Goal: Register for event/course

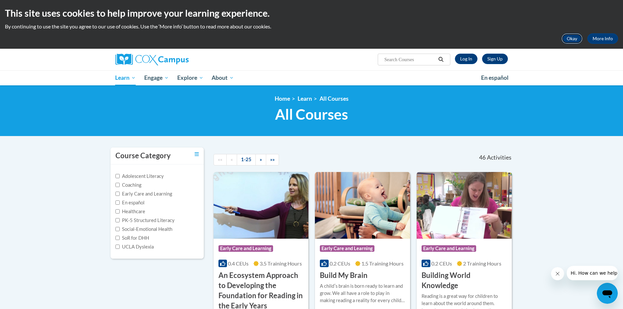
click at [573, 40] on button "Okay" at bounding box center [572, 38] width 21 height 10
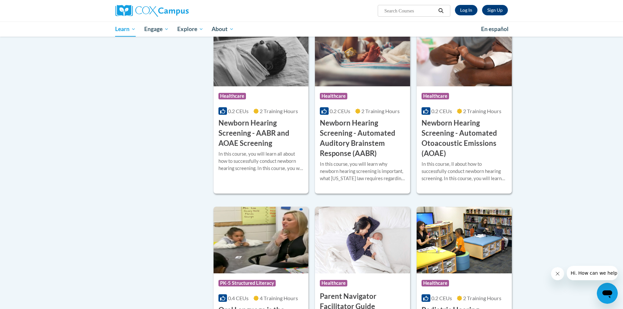
scroll to position [916, 0]
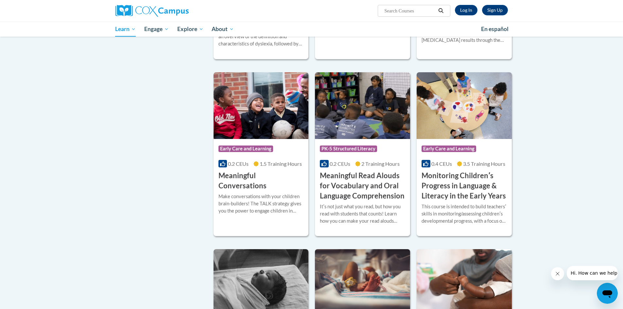
click at [401, 14] on input "Search..." at bounding box center [410, 11] width 52 height 8
type input "Teaching writing to k-3"
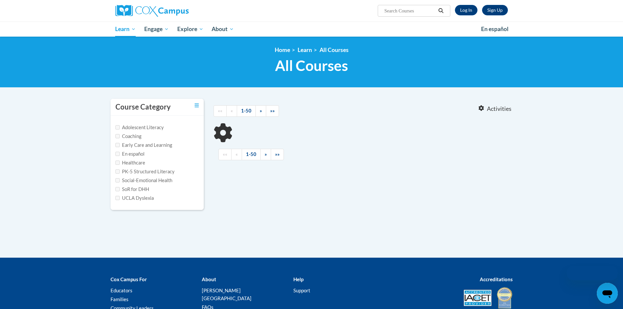
type input "Teaching writing to k-3"
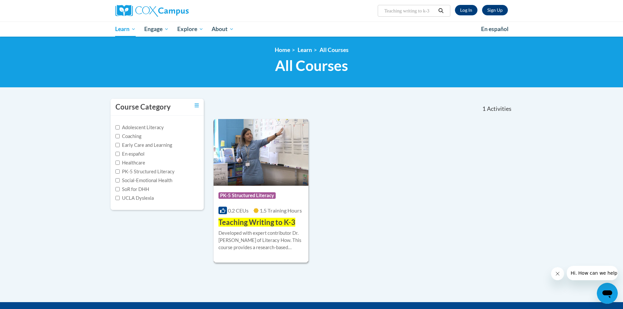
click at [269, 143] on img at bounding box center [261, 152] width 95 height 67
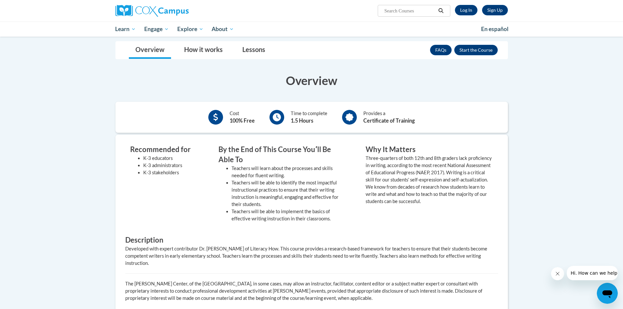
scroll to position [98, 0]
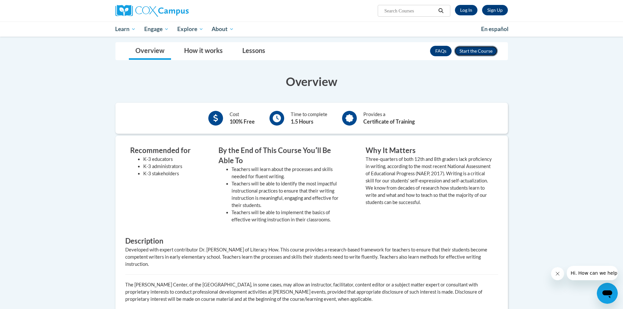
click at [468, 47] on button "Enroll" at bounding box center [477, 51] width 44 height 10
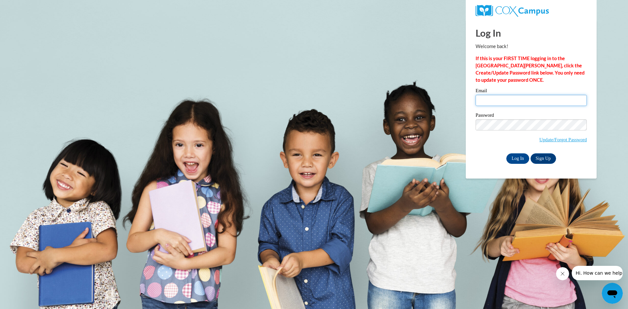
click at [509, 100] on input "Email" at bounding box center [531, 100] width 111 height 11
type input "r"
type input "jrisedorph@wawasee.k12.in.us"
click at [539, 158] on link "Sign Up" at bounding box center [544, 158] width 26 height 10
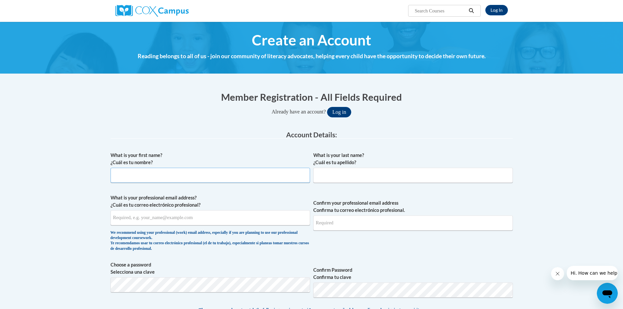
click at [123, 181] on input "What is your first name? ¿Cuál es tu nombre?" at bounding box center [211, 175] width 200 height 15
type input "[PERSON_NAME]"
type input "[GEOGRAPHIC_DATA]"
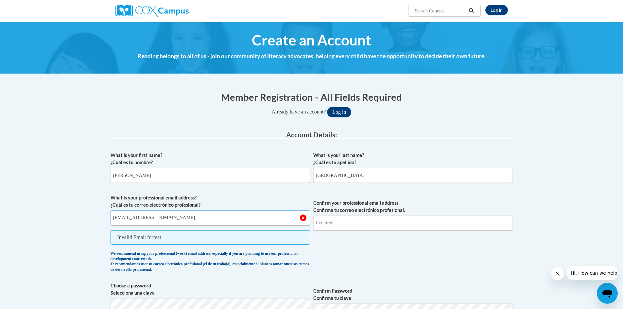
type input "[EMAIL_ADDRESS][DOMAIN_NAME]"
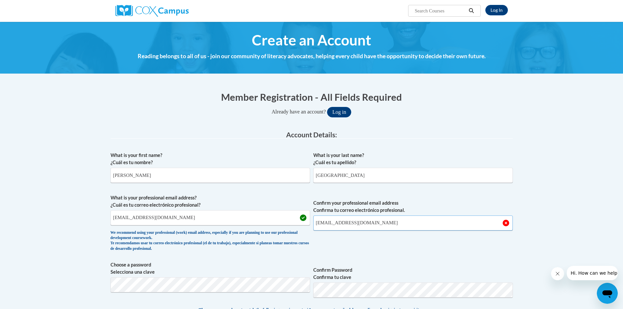
type input "[EMAIL_ADDRESS][DOMAIN_NAME]"
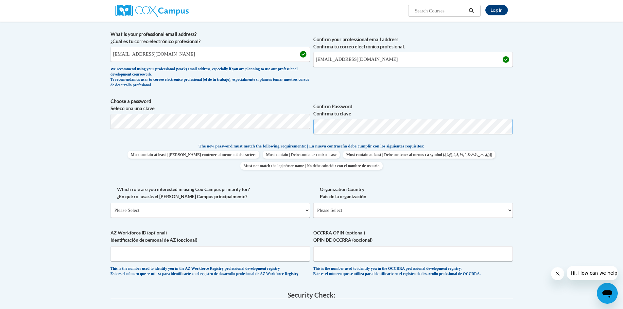
scroll to position [196, 0]
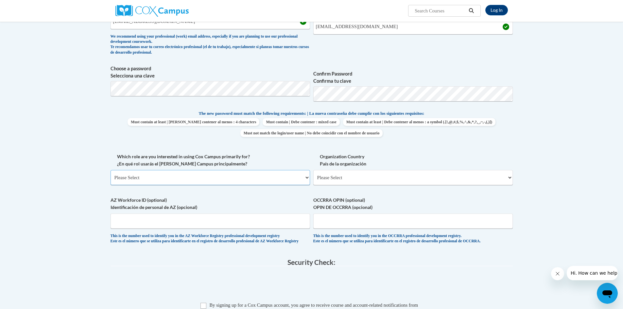
click at [275, 174] on select "Please Select College/University | Colegio/Universidad Community/Nonprofit Part…" at bounding box center [211, 177] width 200 height 15
select select "fbf2d438-af2f-41f8-98f1-81c410e29de3"
click at [111, 170] on select "Please Select College/University | Colegio/Universidad Community/Nonprofit Part…" at bounding box center [211, 177] width 200 height 15
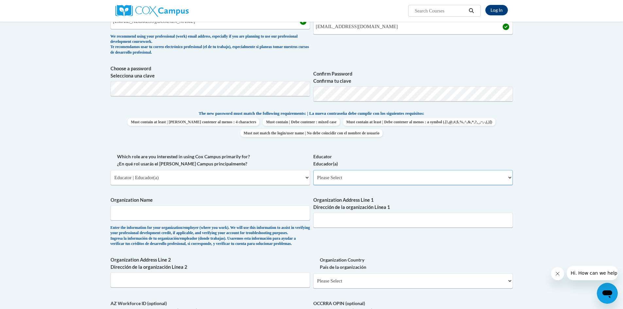
click at [364, 184] on select "Please Select Early Learning/Daycare Teacher/Family Home Care Provider | Maestr…" at bounding box center [414, 177] width 200 height 15
select select "5455f13f-8aeb-4200-a53b-f3dbe28286cf"
click at [314, 170] on select "Please Select Early Learning/Daycare Teacher/Family Home Care Provider | Maestr…" at bounding box center [414, 177] width 200 height 15
click at [179, 217] on input "Organization Name" at bounding box center [211, 213] width 200 height 15
type input "Wawasee Community Schools"
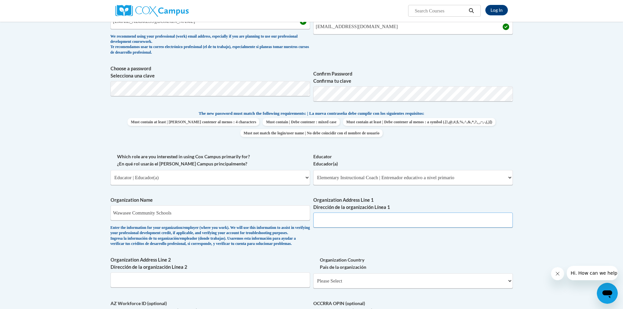
click at [378, 225] on input "Organization Address Line 1 Dirección de la organización Línea 1" at bounding box center [414, 220] width 200 height 15
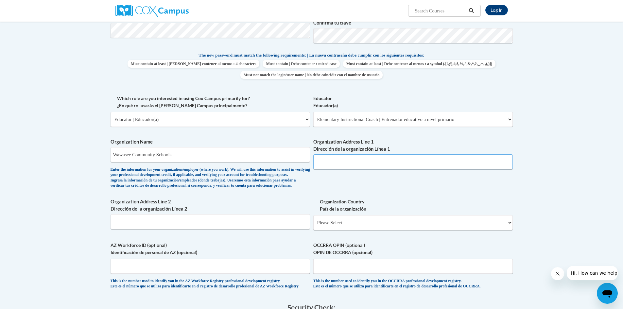
scroll to position [262, 0]
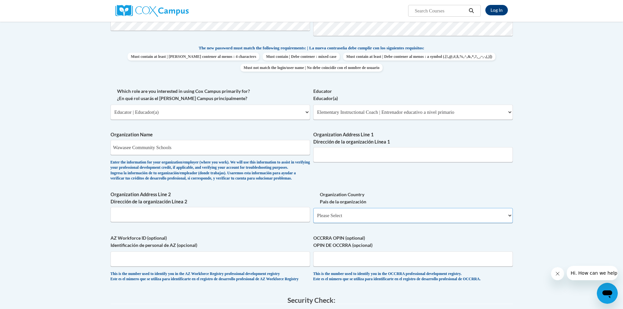
click at [378, 220] on select "Please Select [GEOGRAPHIC_DATA] | [GEOGRAPHIC_DATA] Outside of [GEOGRAPHIC_DATA…" at bounding box center [414, 215] width 200 height 15
select select "ad49bcad-a171-4b2e-b99c-48b446064914"
click at [314, 219] on select "Please Select [GEOGRAPHIC_DATA] | [GEOGRAPHIC_DATA] Outside of [GEOGRAPHIC_DATA…" at bounding box center [414, 215] width 200 height 15
select select
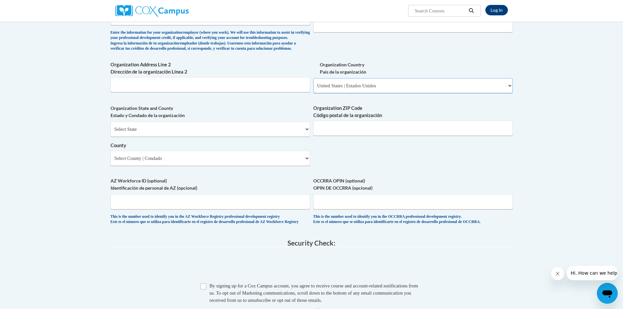
scroll to position [393, 0]
click at [190, 135] on select "Select State Alabama Alaska Arizona Arkansas California Colorado Connecticut De…" at bounding box center [211, 128] width 200 height 15
select select "Indiana"
click at [111, 131] on select "Select State Alabama Alaska Arizona Arkansas California Colorado Connecticut De…" at bounding box center [211, 128] width 200 height 15
click at [375, 130] on span "Organization ZIP Code Código postal de la organización" at bounding box center [414, 119] width 200 height 31
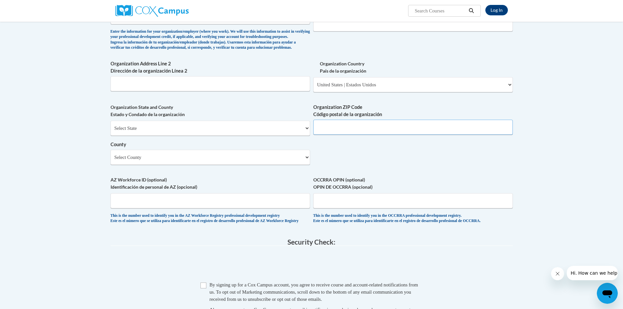
click at [368, 135] on input "Organization ZIP Code Código postal de la organización" at bounding box center [414, 127] width 200 height 15
type input "46542"
click at [162, 165] on select "Select County Adams Allen Bartholomew Benton Blackford Boone Brown Carroll Cass…" at bounding box center [211, 157] width 200 height 15
select select "Kosciusko"
click at [111, 160] on select "Select County Adams Allen Bartholomew Benton Blackford Boone Brown Carroll Cass…" at bounding box center [211, 157] width 200 height 15
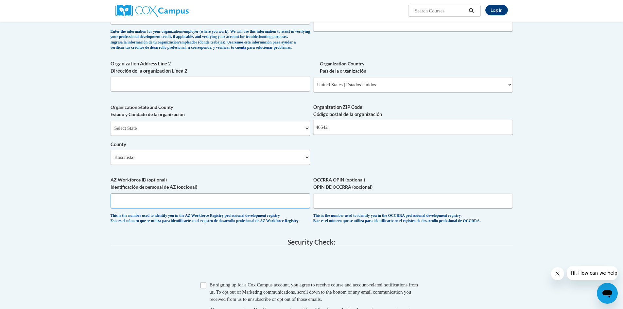
click at [149, 208] on input "AZ Workforce ID (optional) Identificación de personal de AZ (opcional)" at bounding box center [211, 200] width 200 height 15
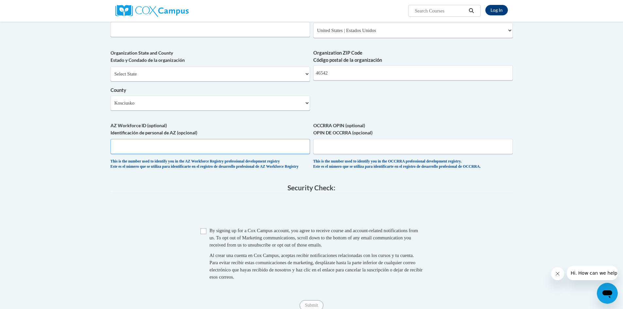
scroll to position [458, 0]
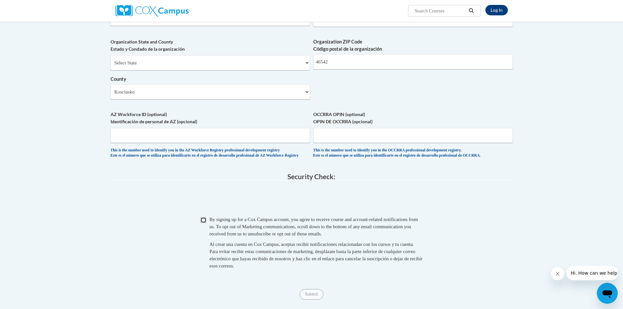
click at [205, 223] on input "Checkbox" at bounding box center [204, 220] width 6 height 6
checkbox input "true"
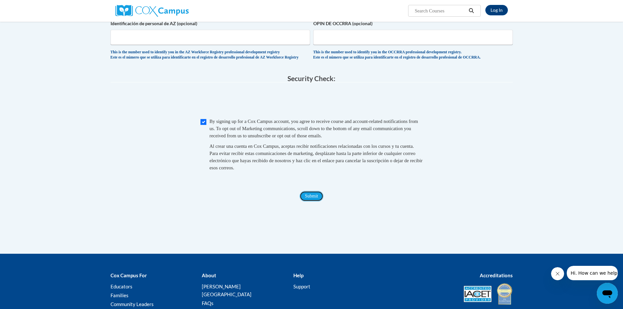
click at [310, 202] on input "Submit" at bounding box center [312, 196] width 24 height 10
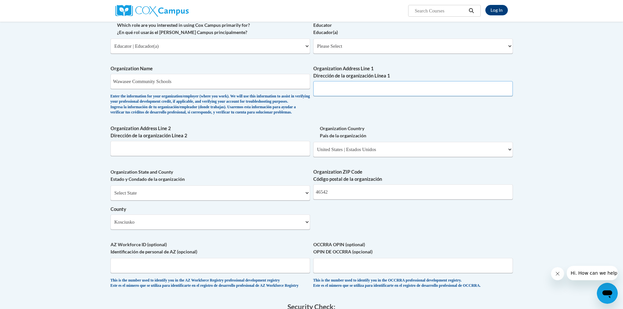
scroll to position [245, 0]
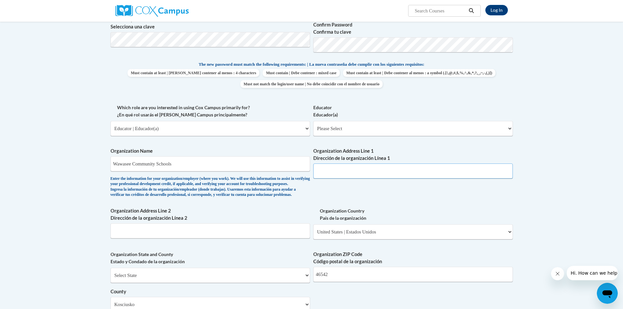
click at [335, 174] on input "Organization Address Line 1 Dirección de la organización Línea 1" at bounding box center [414, 171] width 200 height 15
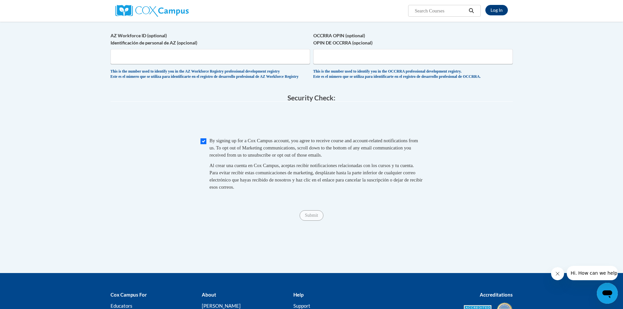
scroll to position [540, 0]
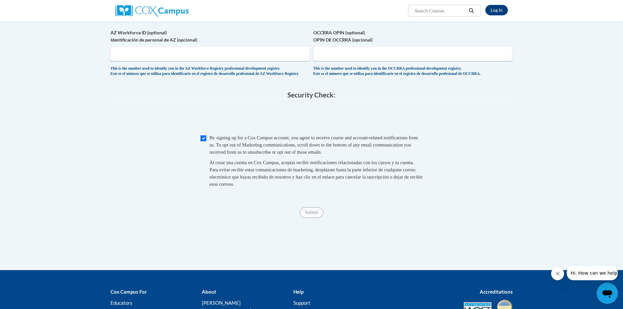
type input "#1 Warrior Path Syracuse IN 46567"
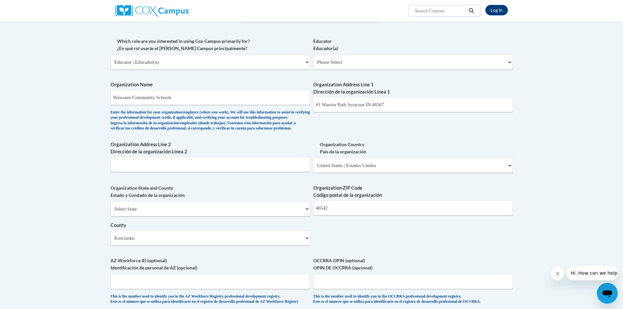
scroll to position [311, 0]
click at [404, 141] on div "What is your first name? ¿Cuál es tu nombre? Jenna What is your last name? ¿Cuá…" at bounding box center [312, 75] width 403 height 475
click at [187, 99] on input "Wawasee Community Schools" at bounding box center [211, 98] width 200 height 15
click at [406, 105] on input "#1 Warrior Path Syracuse IN 46567" at bounding box center [414, 105] width 200 height 15
click at [391, 63] on select "Please Select Early Learning/Daycare Teacher/Family Home Care Provider | Maestr…" at bounding box center [414, 63] width 200 height 15
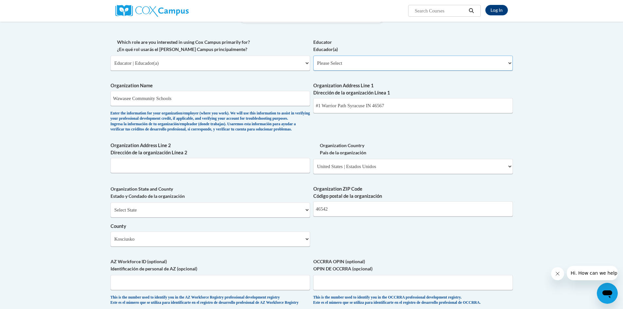
select select "5455f13f-8aeb-4200-a53b-f3dbe28286cf"
click at [314, 56] on select "Please Select Early Learning/Daycare Teacher/Family Home Care Provider | Maestr…" at bounding box center [414, 63] width 200 height 15
select select "null"
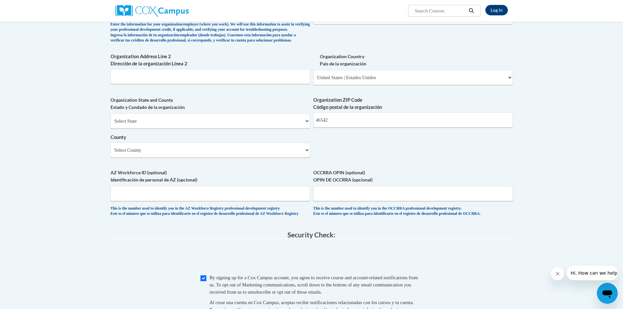
scroll to position [409, 0]
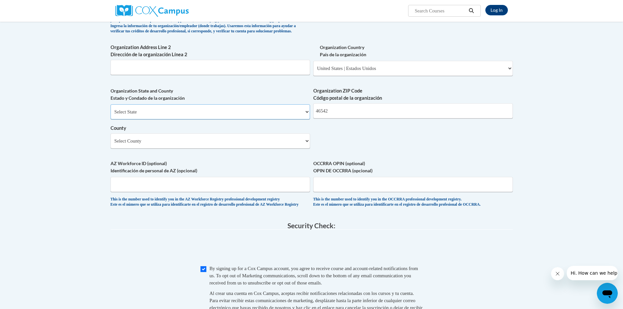
click at [243, 119] on select "Select State Alabama Alaska Arizona Arkansas California Colorado Connecticut De…" at bounding box center [211, 111] width 200 height 15
select select "Indiana"
click at [111, 115] on select "Select State Alabama Alaska Arizona Arkansas California Colorado Connecticut De…" at bounding box center [211, 111] width 200 height 15
click at [155, 149] on select "Select County Adams Allen Bartholomew Benton Blackford Boone Brown Carroll Cass…" at bounding box center [211, 141] width 200 height 15
click at [132, 149] on select "Select County Adams Allen Bartholomew Benton Blackford Boone Brown Carroll Cass…" at bounding box center [211, 141] width 200 height 15
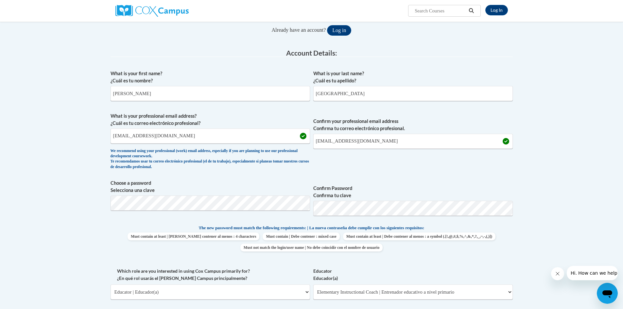
scroll to position [522, 0]
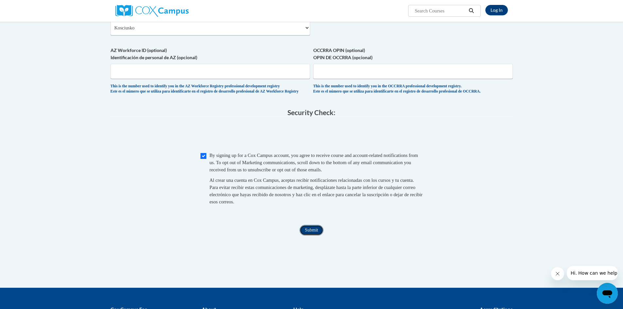
click at [311, 236] on input "Submit" at bounding box center [312, 230] width 24 height 10
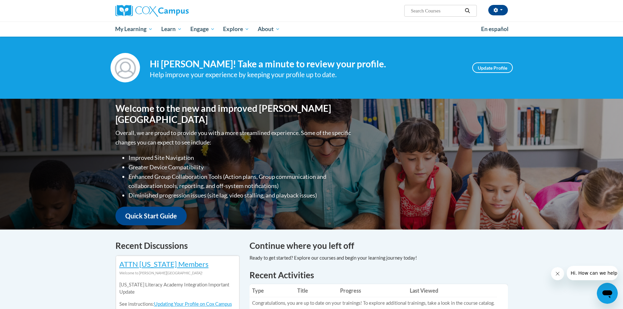
click at [434, 11] on input "Search..." at bounding box center [436, 11] width 52 height 8
type input "Teaching & Writing k-3"
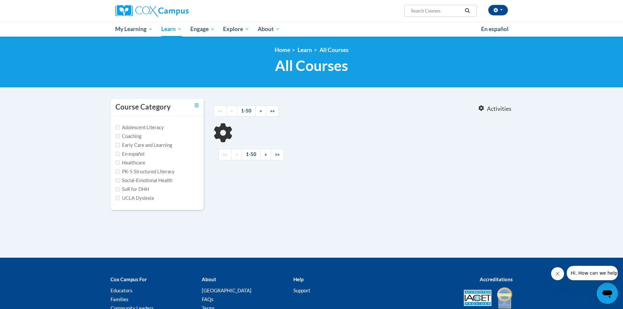
type input "Teaching"
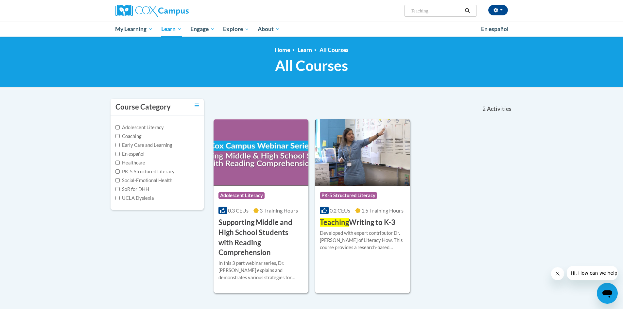
click at [361, 225] on h3 "Teaching Writing to K-3" at bounding box center [358, 223] width 76 height 10
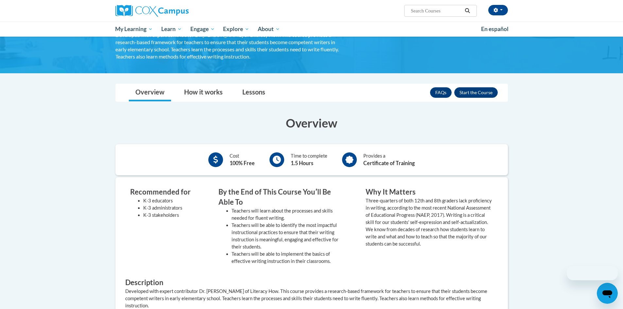
scroll to position [65, 0]
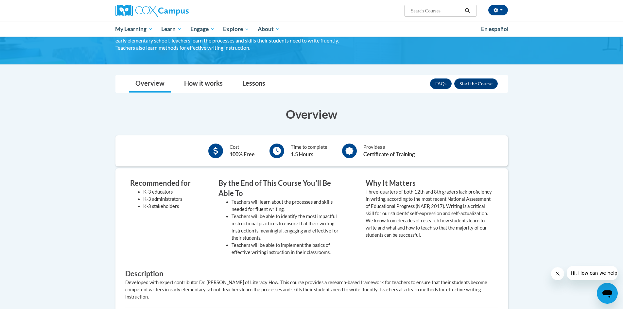
click at [477, 89] on div "FAQs Enroll" at bounding box center [464, 83] width 68 height 17
click at [478, 87] on button "Enroll" at bounding box center [477, 84] width 44 height 10
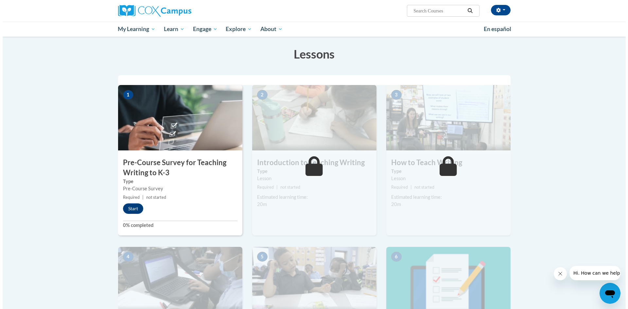
scroll to position [98, 0]
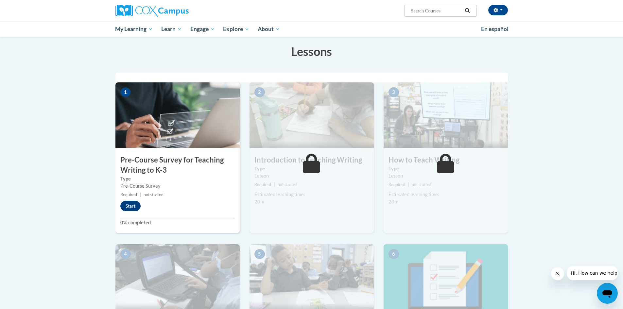
click at [179, 123] on img at bounding box center [178, 114] width 124 height 65
click at [130, 208] on button "Start" at bounding box center [130, 206] width 20 height 10
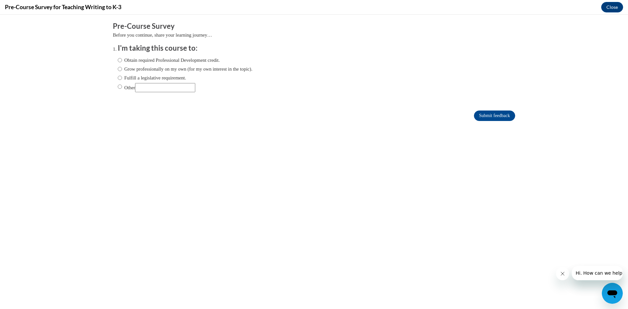
scroll to position [0, 0]
click at [118, 61] on input "Obtain required Professional Development credit." at bounding box center [120, 60] width 4 height 7
radio input "true"
click at [483, 114] on input "Submit feedback" at bounding box center [494, 116] width 41 height 10
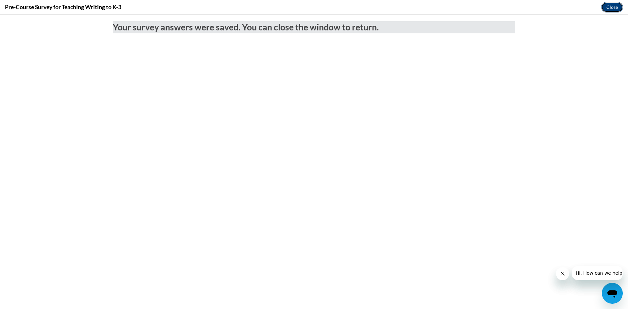
click at [615, 6] on button "Close" at bounding box center [613, 7] width 22 height 10
